Goal: Task Accomplishment & Management: Manage account settings

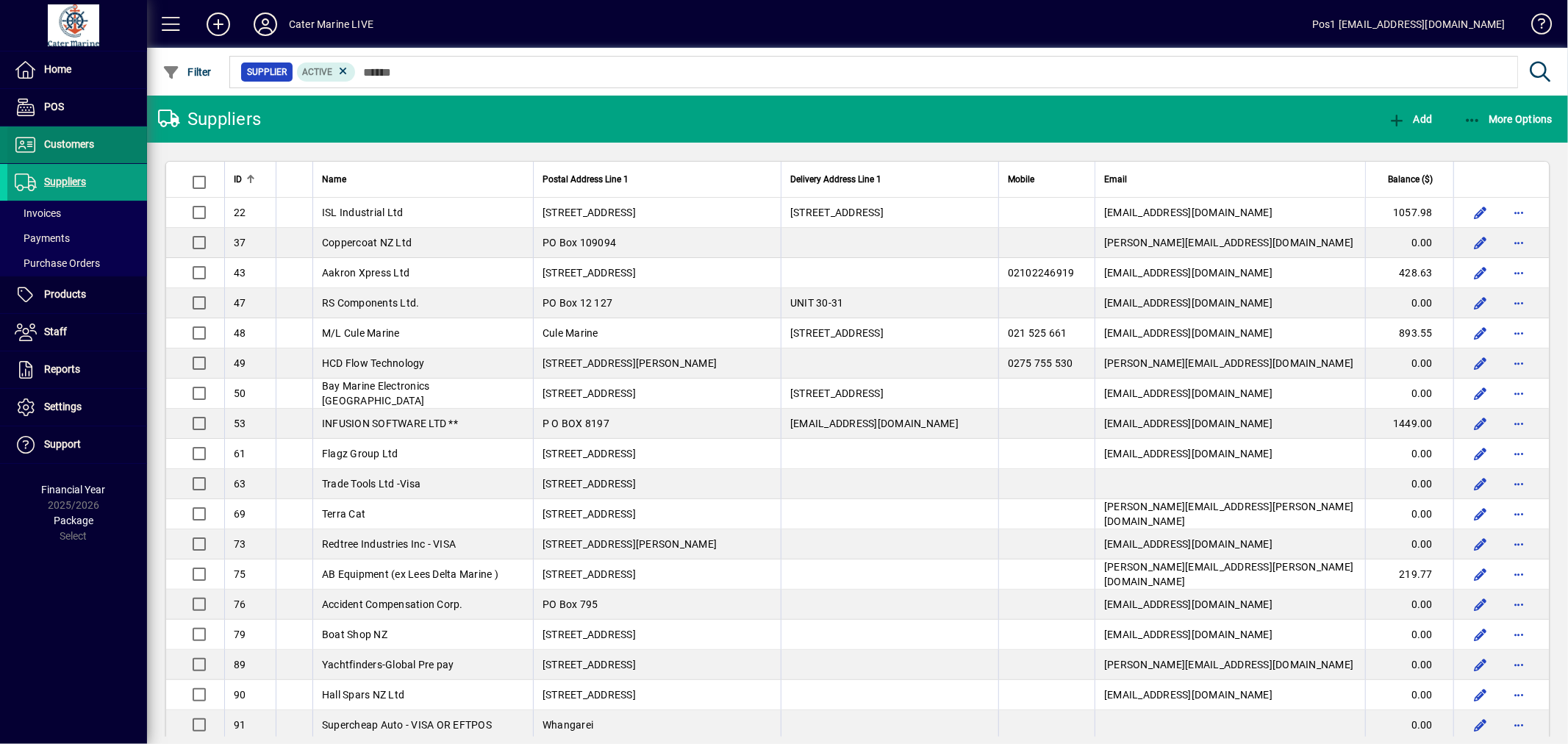
click at [69, 147] on span "Customers" at bounding box center [68, 144] width 50 height 12
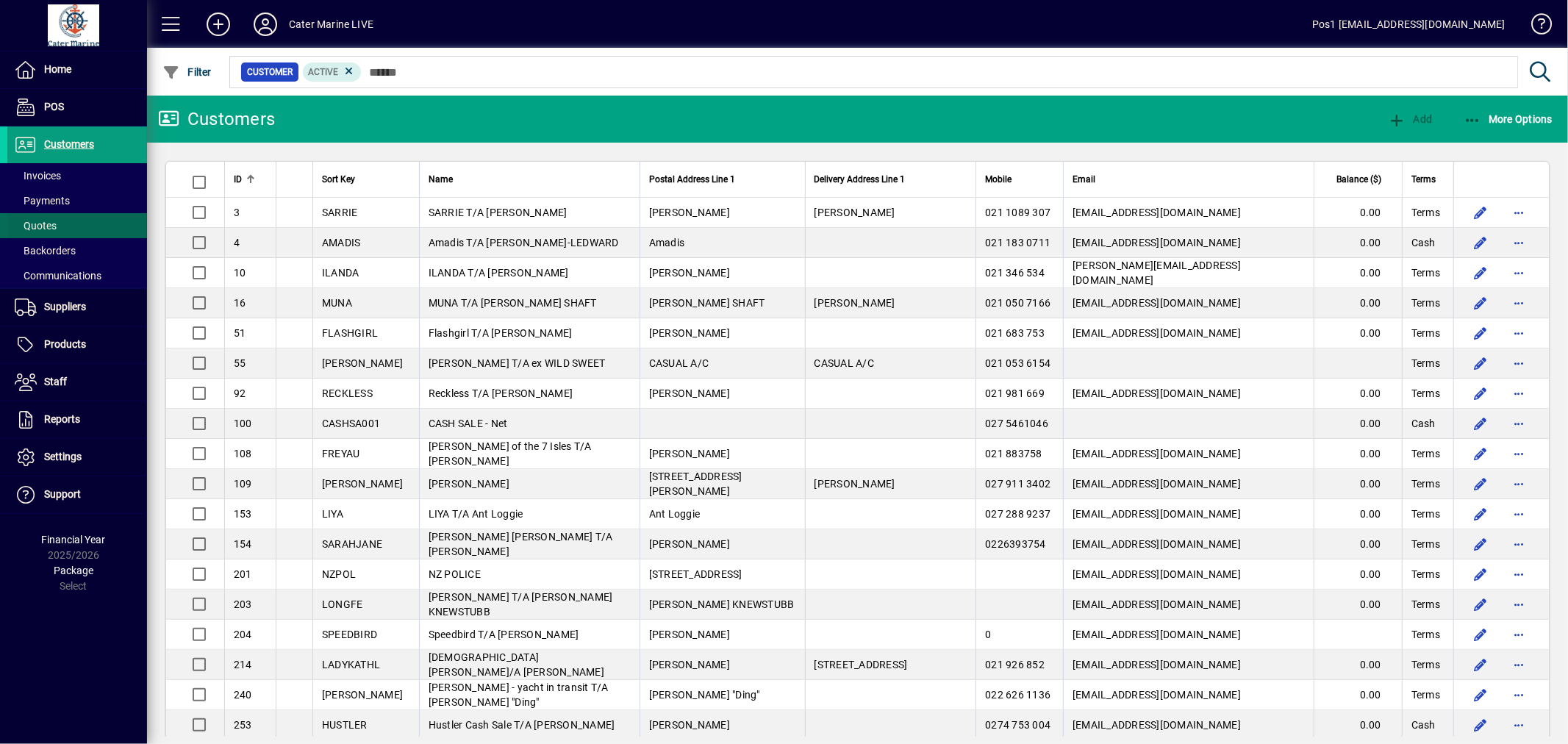
click at [38, 222] on span "Quotes" at bounding box center [35, 226] width 42 height 12
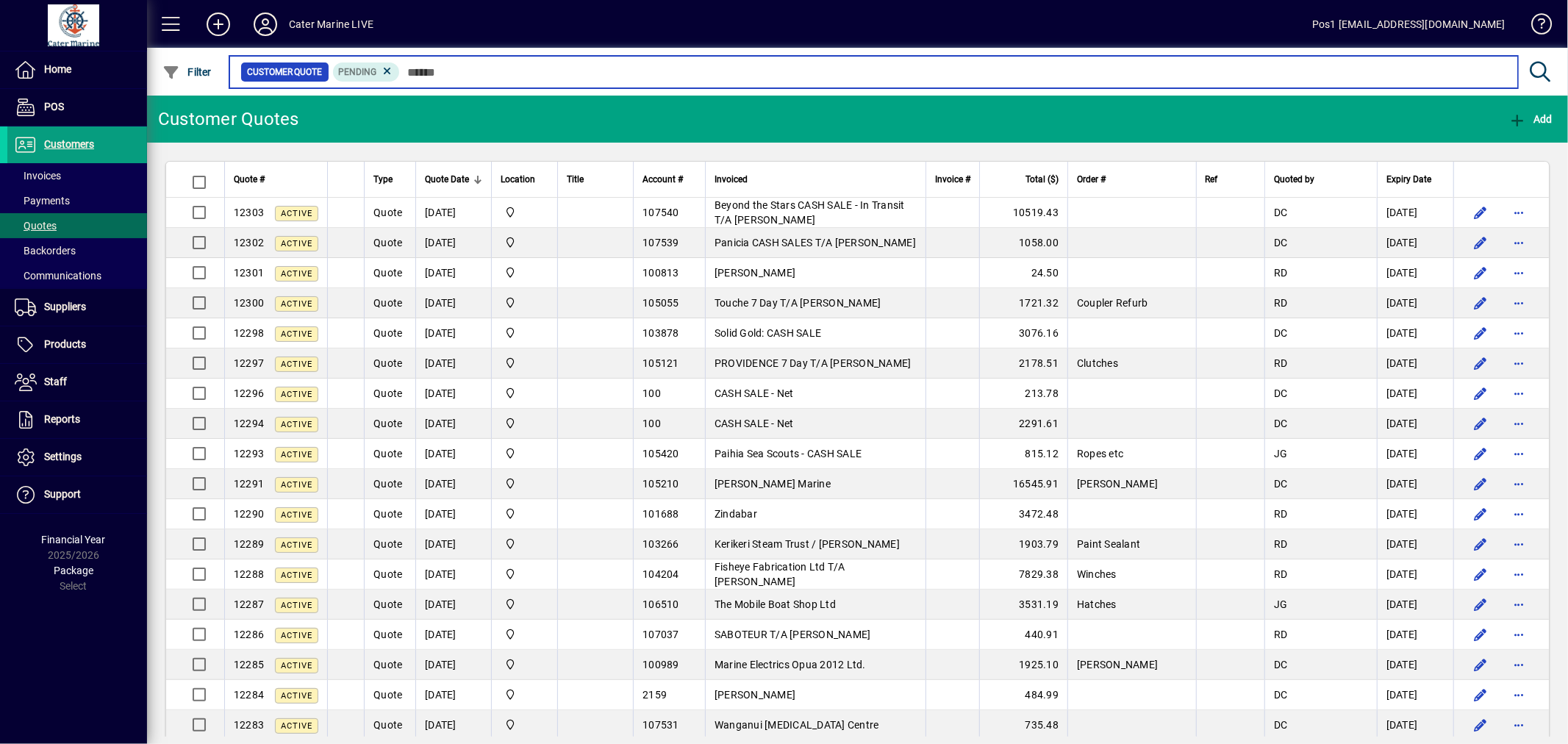
click at [447, 71] on input "text" at bounding box center [953, 72] width 1106 height 20
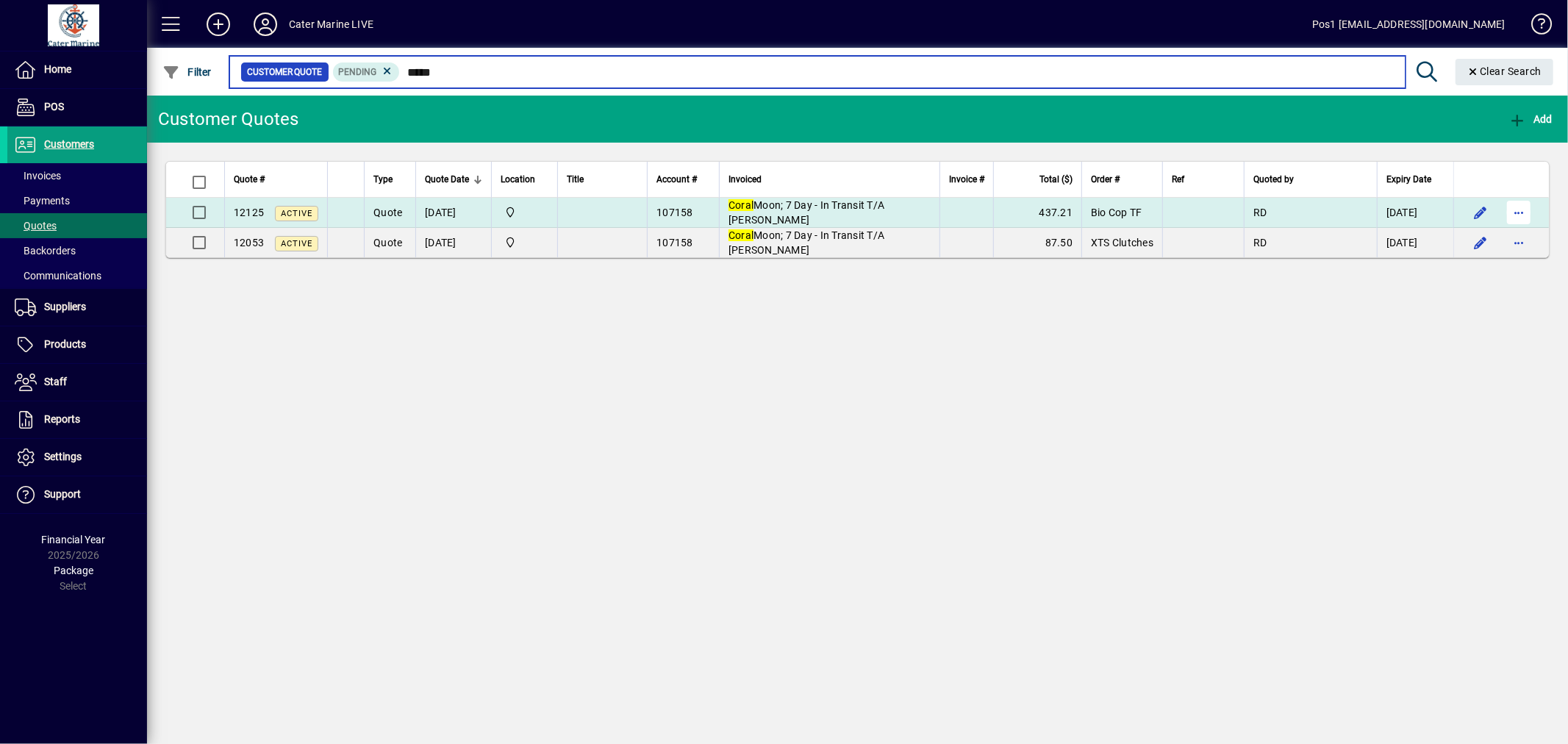
type input "*****"
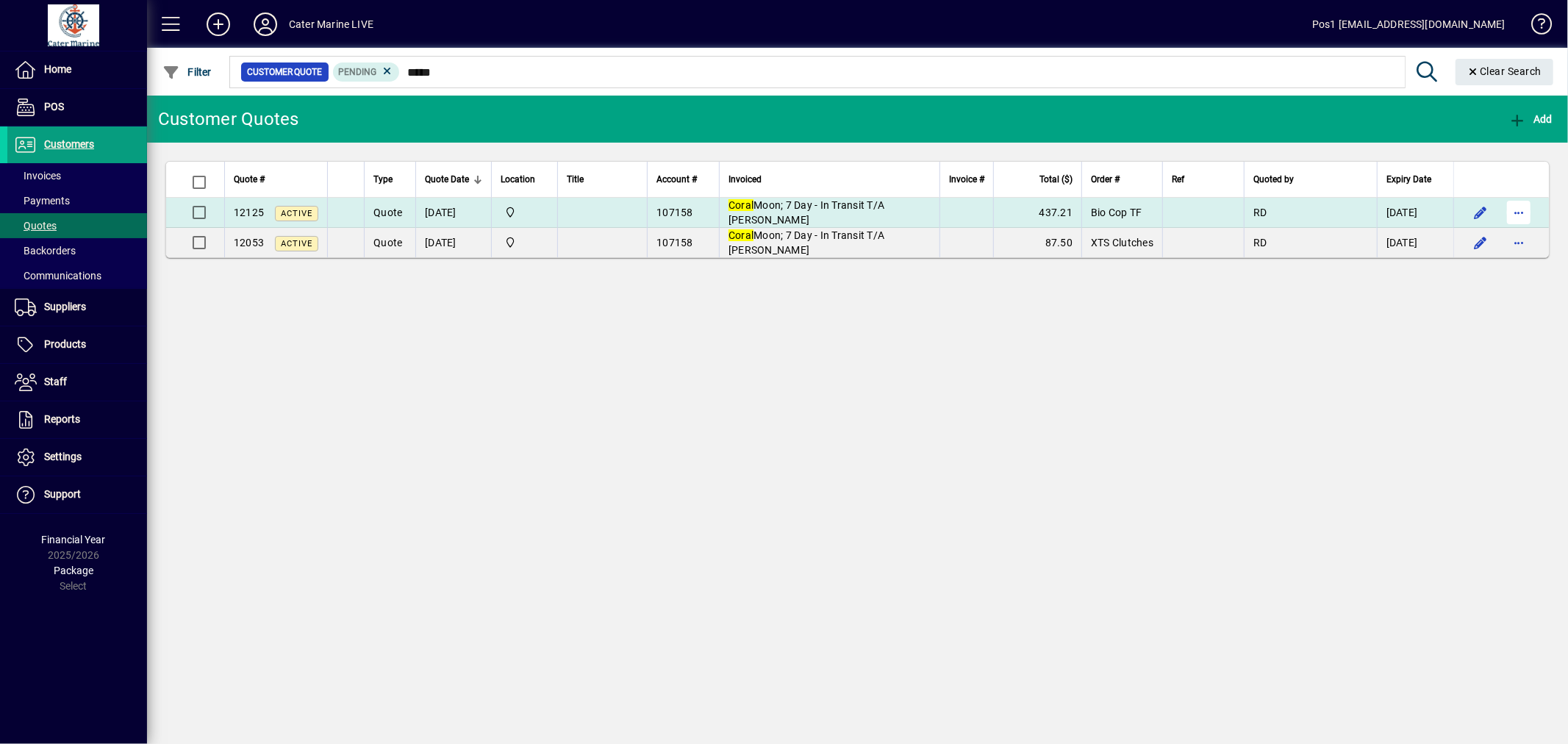
click at [1514, 211] on span "button" at bounding box center [1519, 212] width 35 height 35
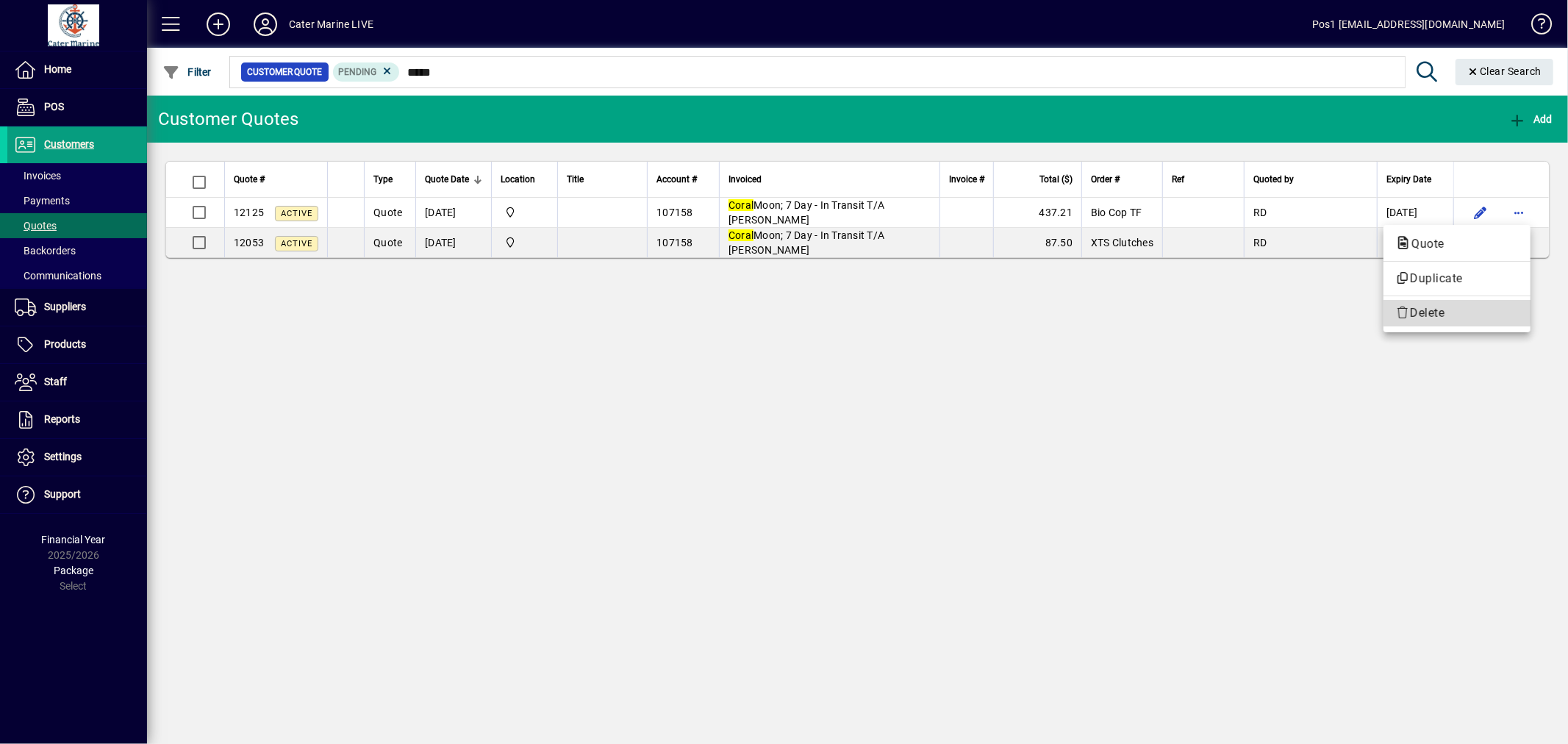
click at [1425, 310] on span "Delete" at bounding box center [1457, 313] width 124 height 18
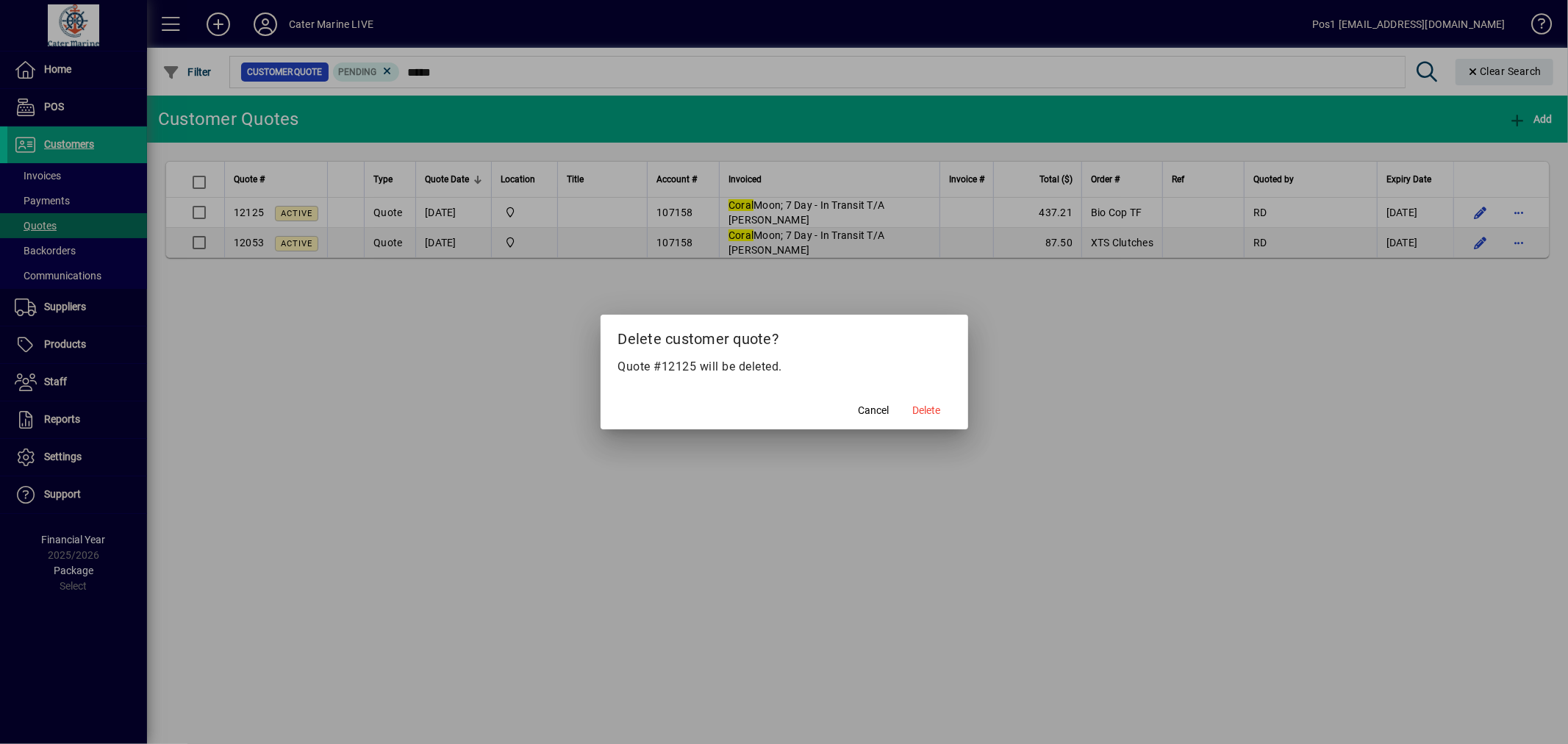
click at [939, 408] on span "Delete" at bounding box center [927, 410] width 28 height 15
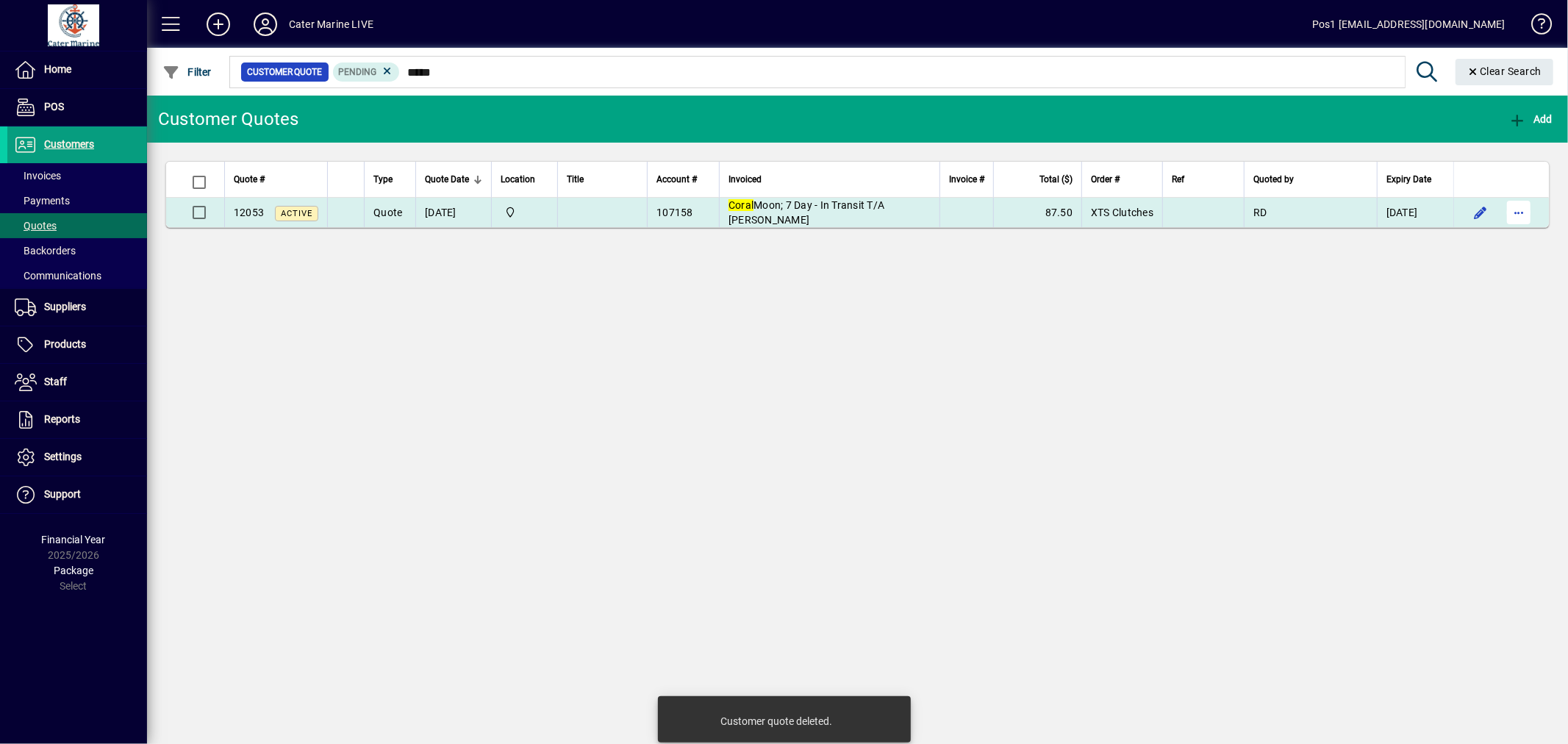
click at [1525, 219] on span "button" at bounding box center [1519, 212] width 35 height 35
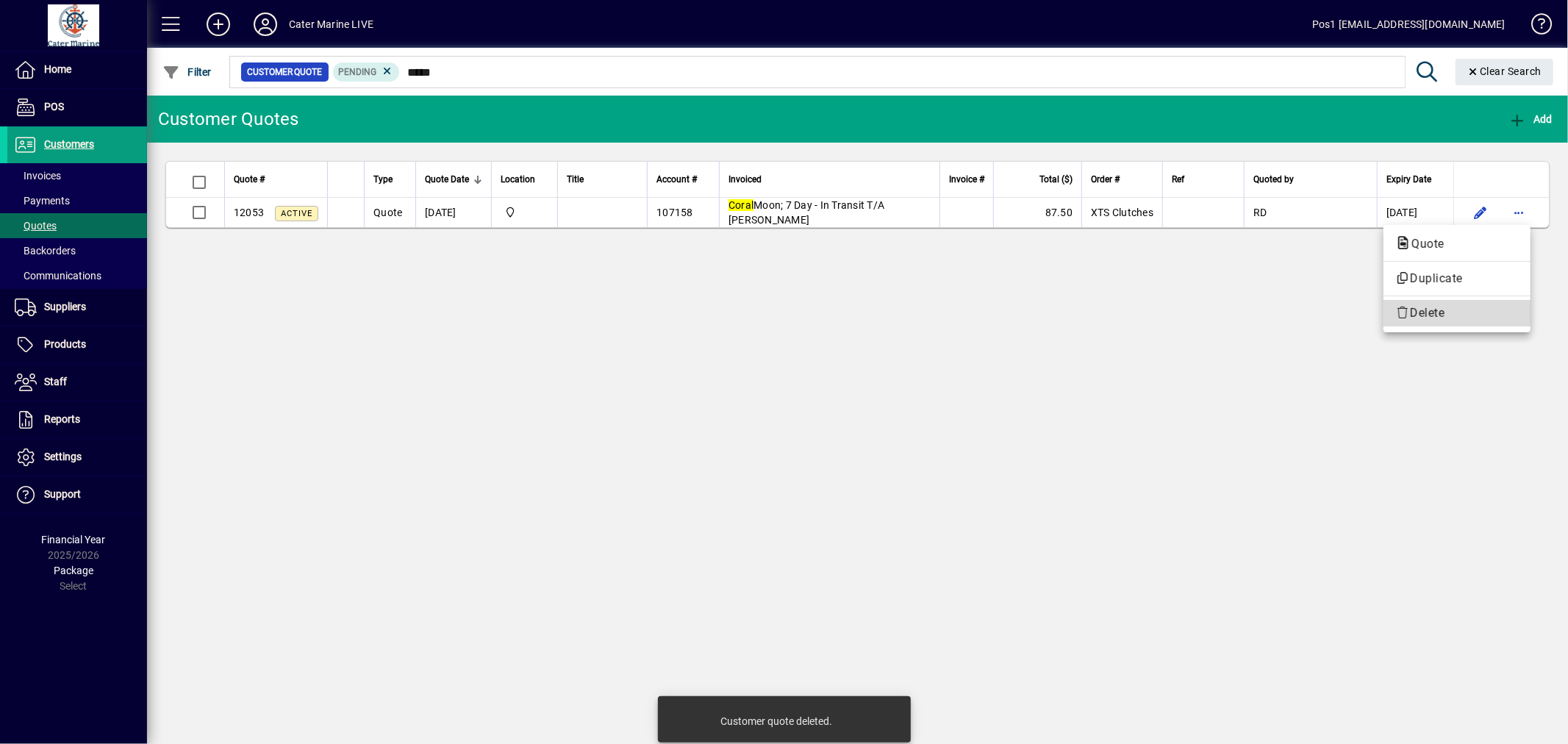
click at [1428, 305] on span "Delete" at bounding box center [1457, 313] width 124 height 18
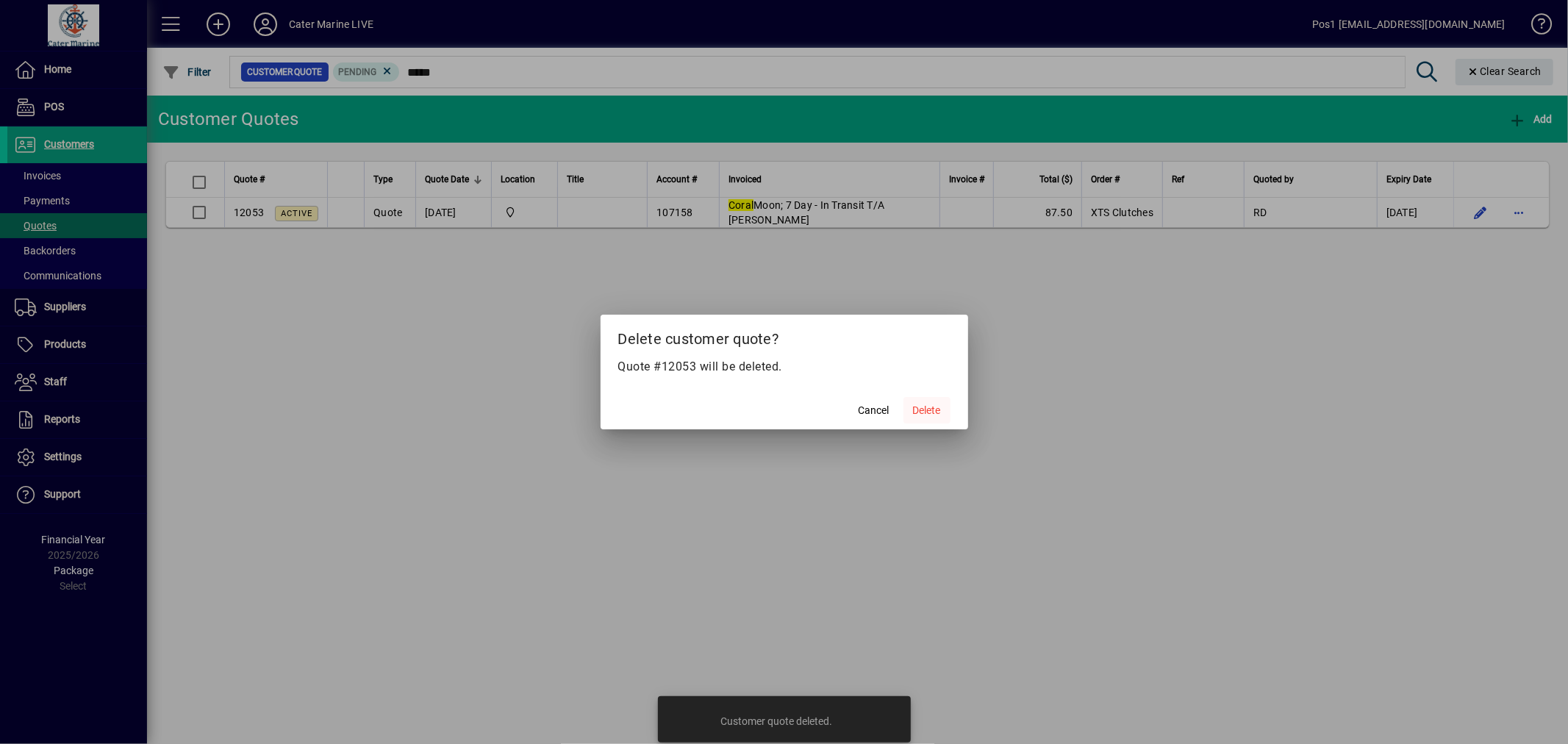
click at [922, 412] on span "Delete" at bounding box center [927, 410] width 28 height 15
